Goal: Browse casually

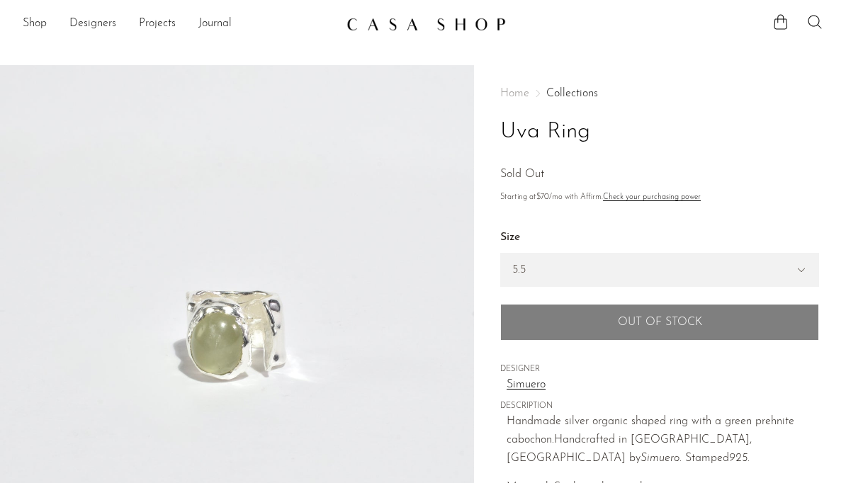
click at [26, 22] on link "Shop" at bounding box center [35, 24] width 24 height 18
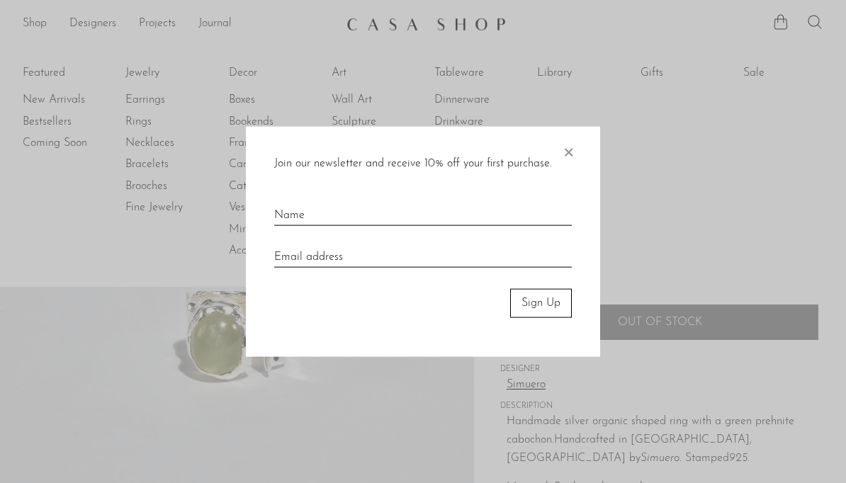
click at [562, 155] on span "×" at bounding box center [568, 149] width 14 height 45
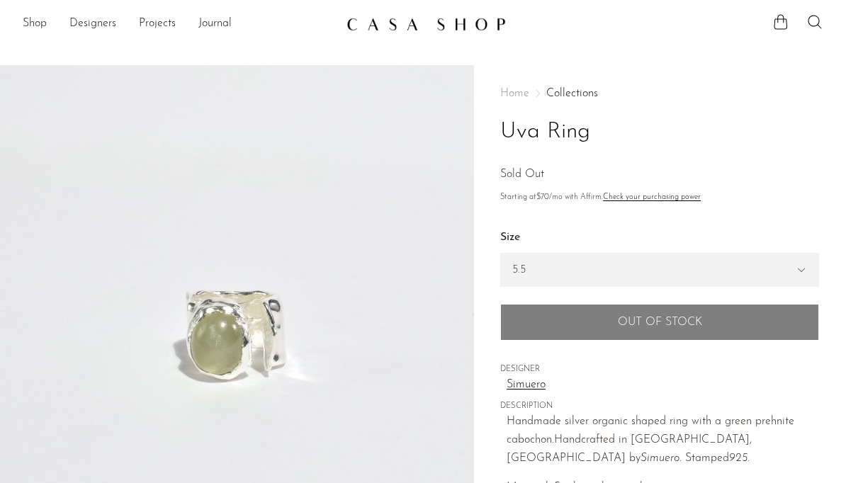
click at [508, 94] on span "Home" at bounding box center [514, 93] width 29 height 11
click at [563, 96] on link "Collections" at bounding box center [572, 93] width 52 height 11
click at [577, 89] on link "Collections" at bounding box center [572, 93] width 52 height 11
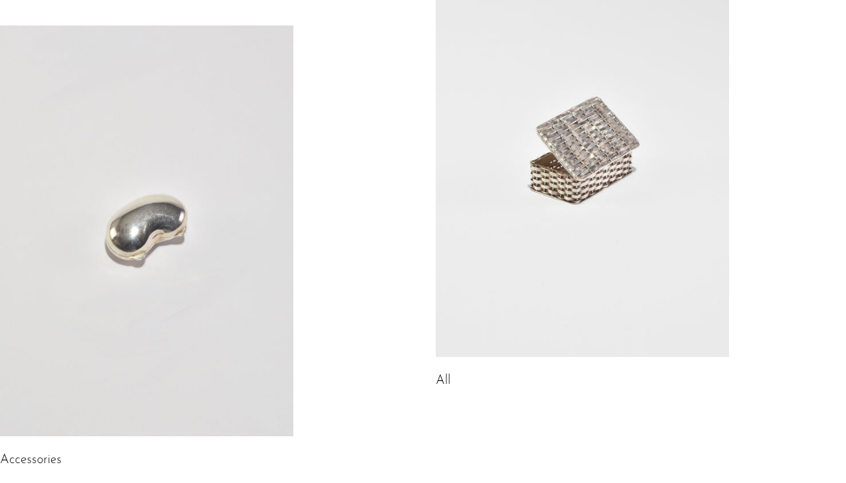
scroll to position [201, 0]
click at [231, 360] on link at bounding box center [146, 231] width 293 height 411
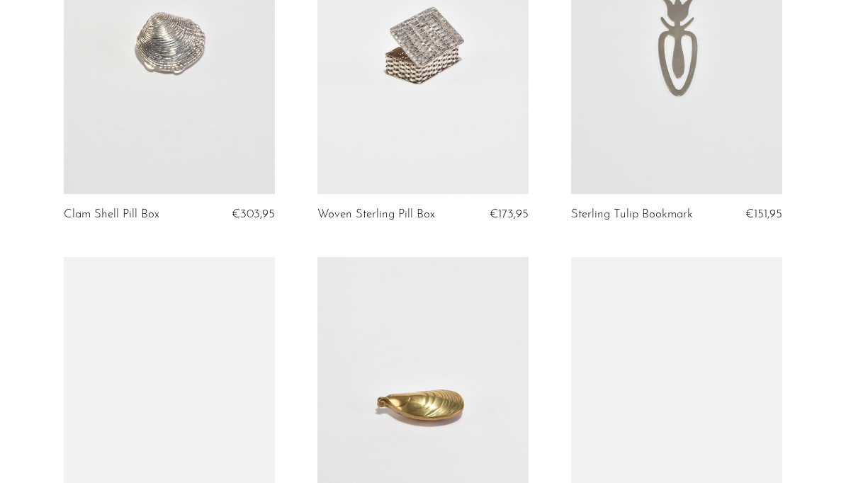
scroll to position [589, 0]
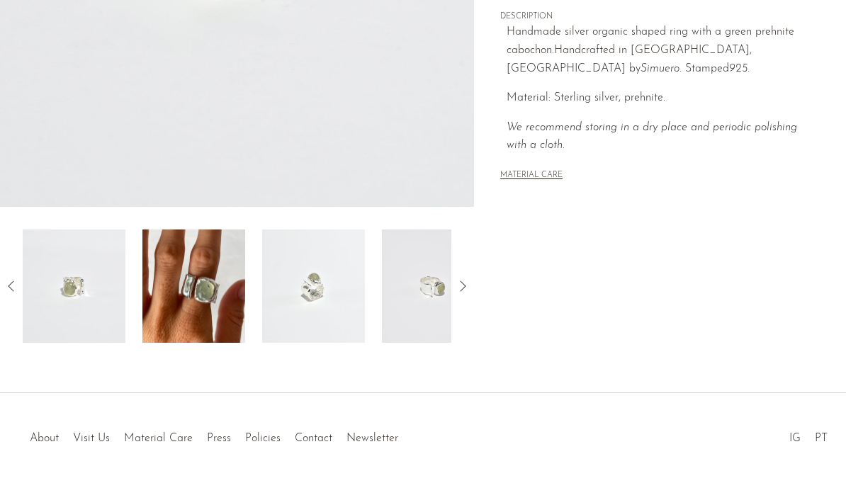
scroll to position [439, 0]
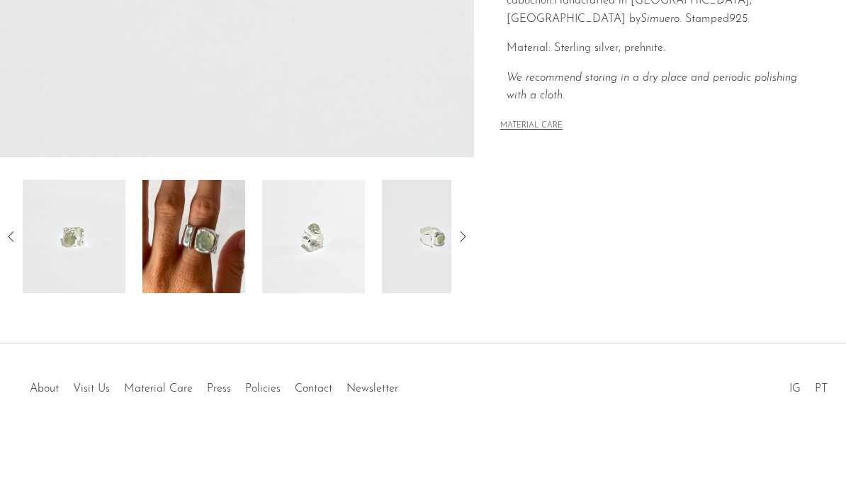
click at [50, 385] on link "About" at bounding box center [44, 388] width 29 height 11
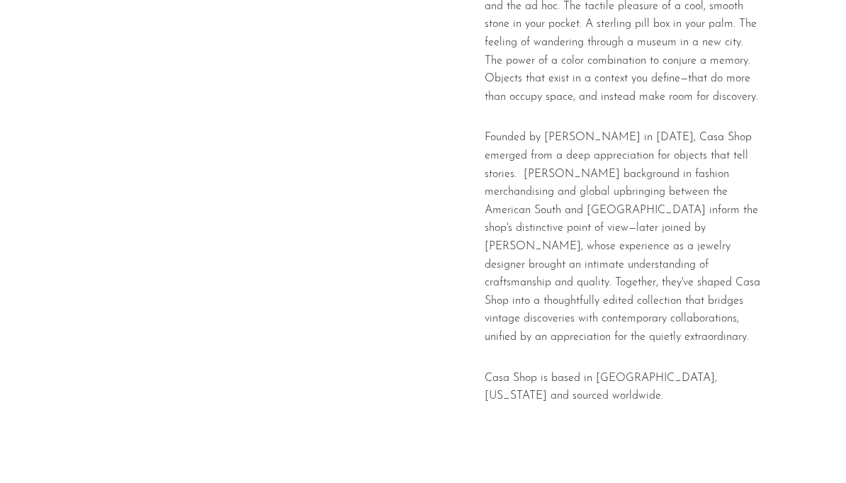
scroll to position [382, 0]
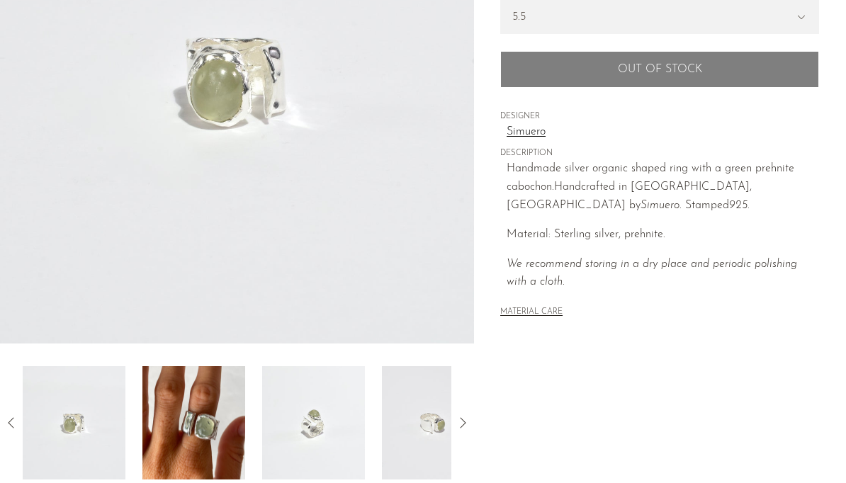
scroll to position [263, 0]
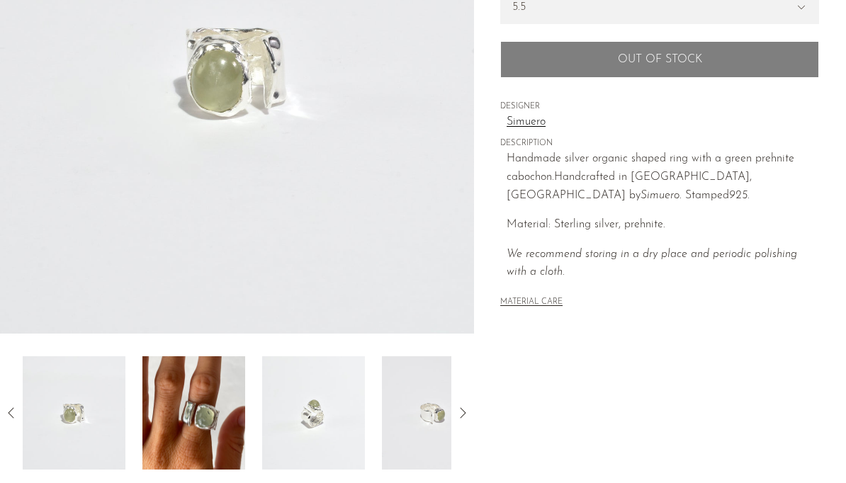
click at [679, 190] on em "Simuero" at bounding box center [659, 195] width 39 height 11
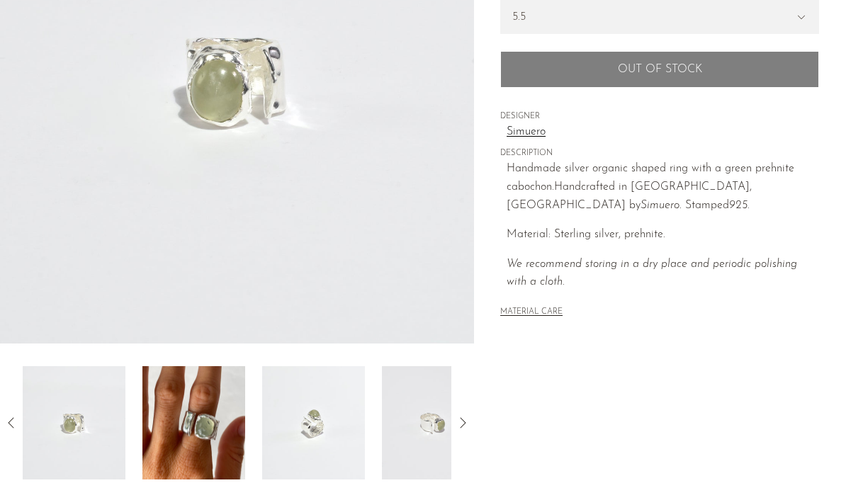
scroll to position [243, 0]
